Goal: Transaction & Acquisition: Purchase product/service

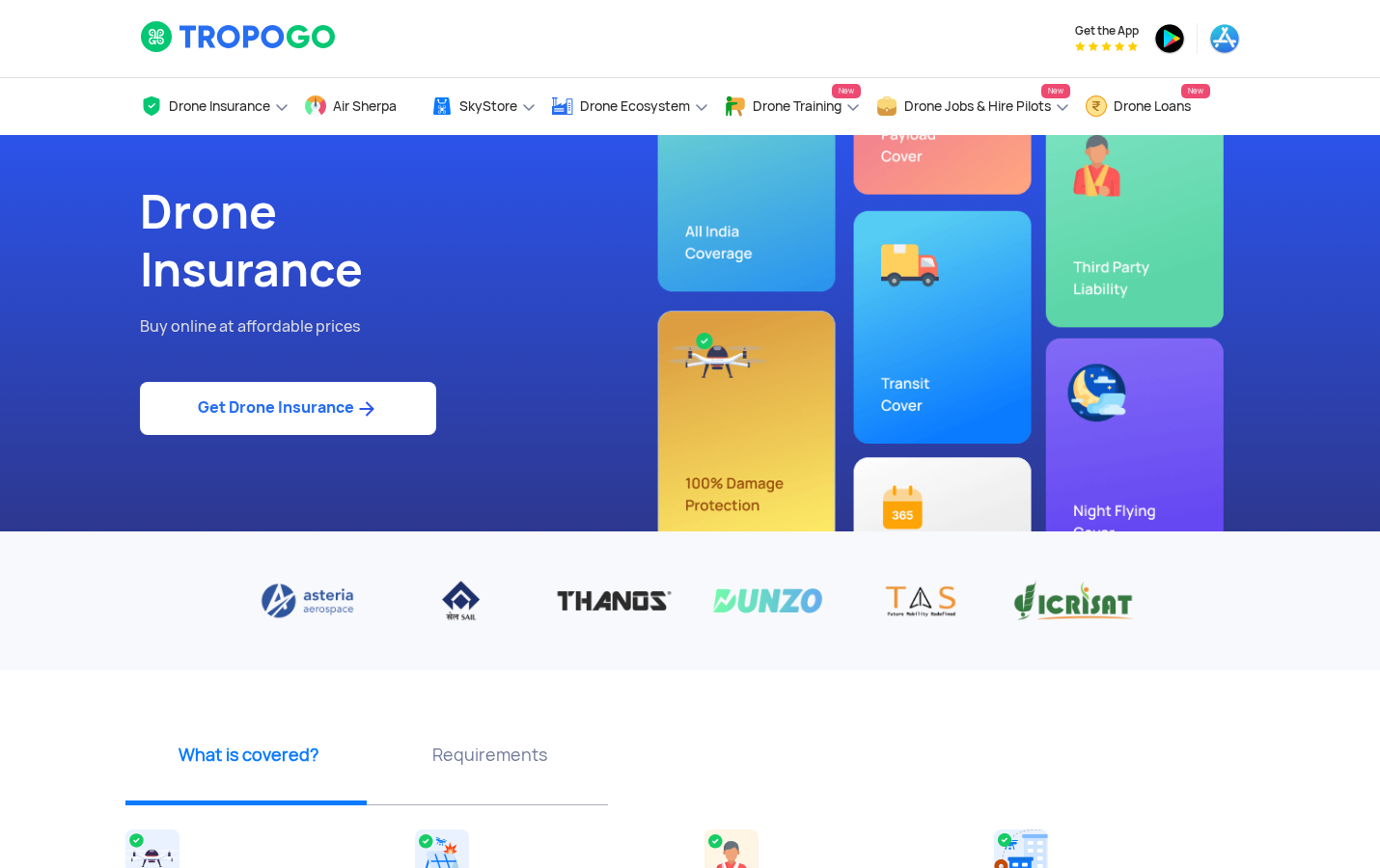
click at [363, 419] on img at bounding box center [365, 409] width 24 height 23
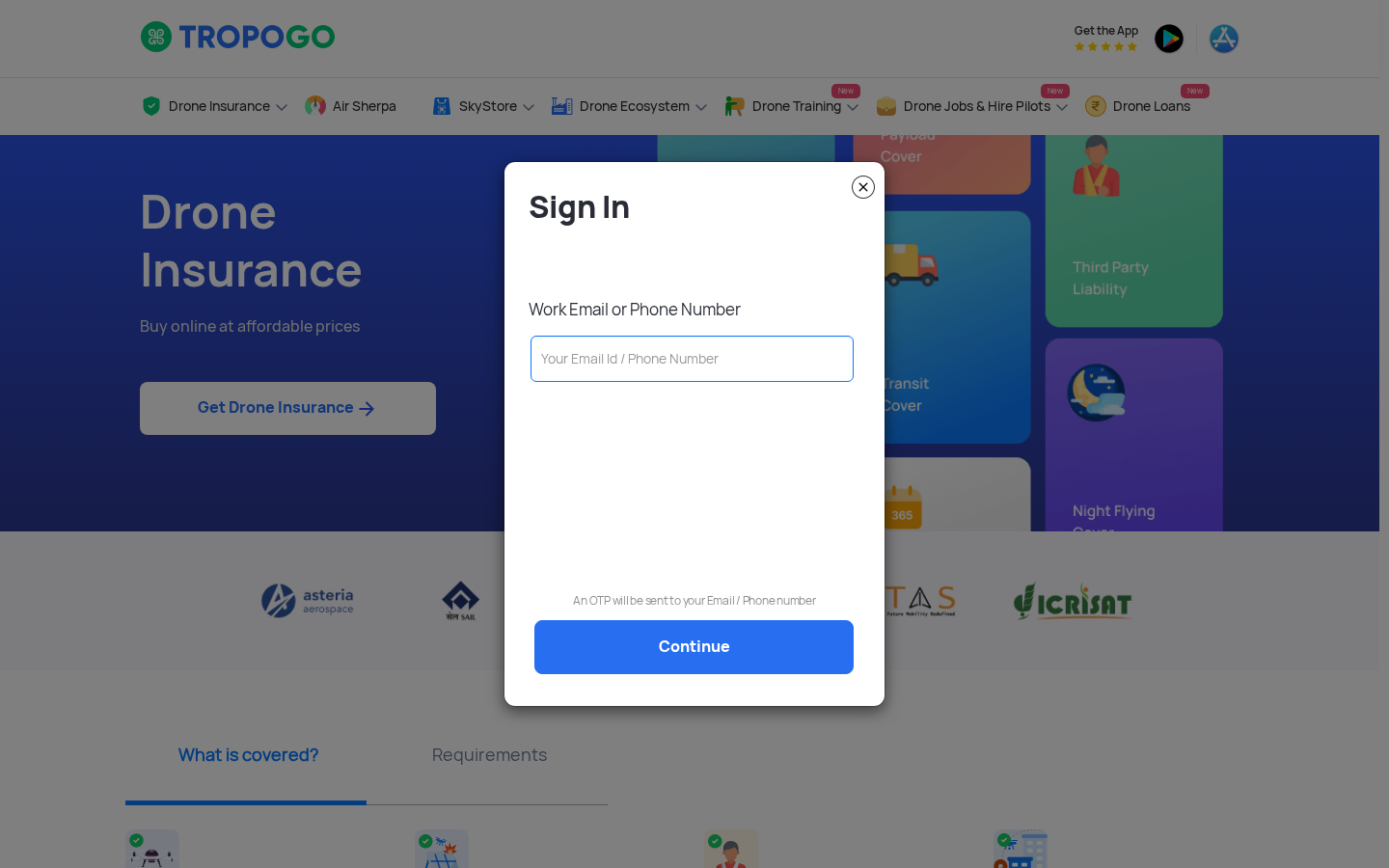
click at [880, 177] on div "Sign In Work Email or Phone Number An OTP will be sent to your Email / Phone nu…" at bounding box center [694, 434] width 380 height 525
click at [865, 181] on img at bounding box center [863, 187] width 23 height 23
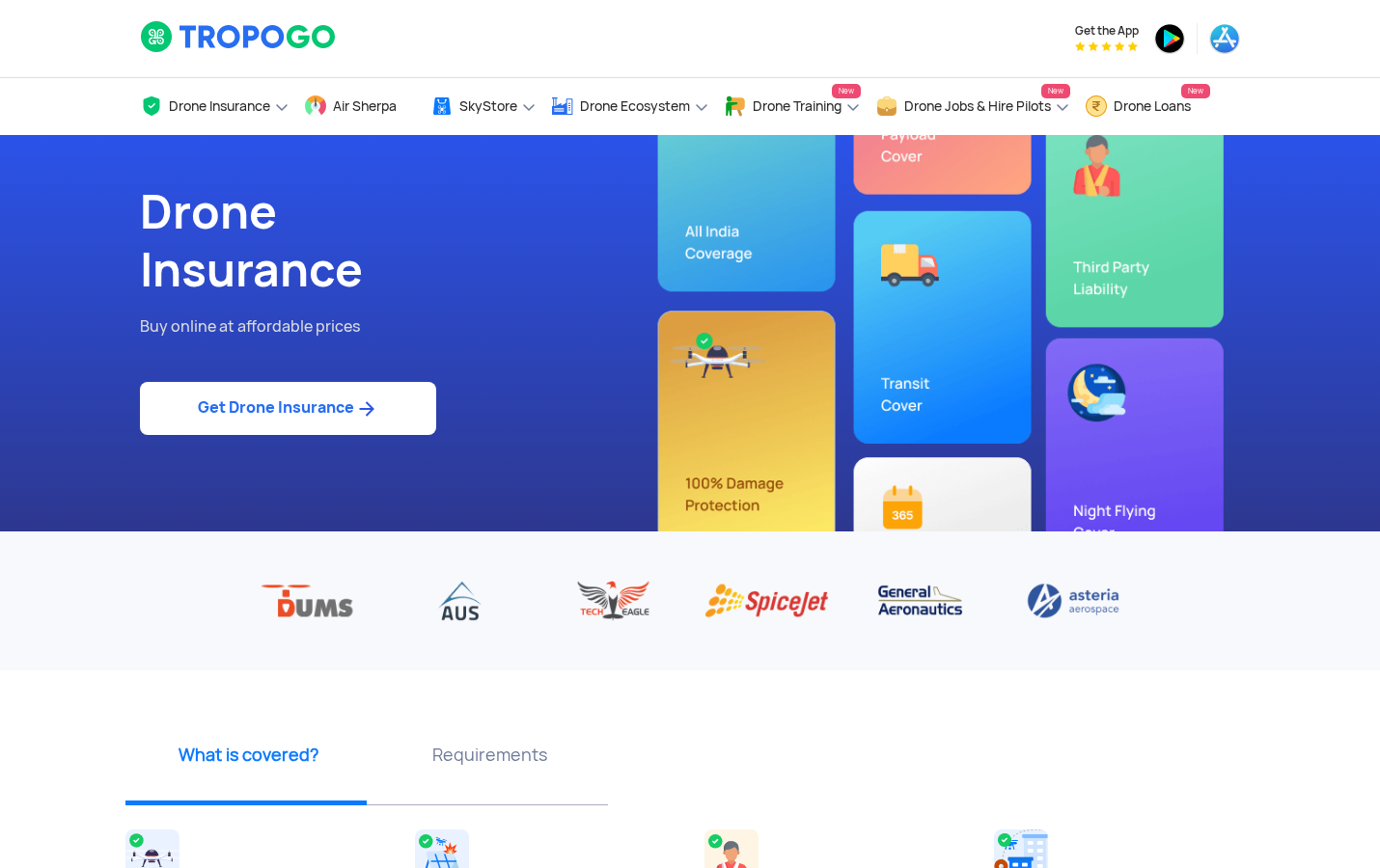
click at [155, 40] on img at bounding box center [239, 37] width 198 height 33
